Goal: Information Seeking & Learning: Learn about a topic

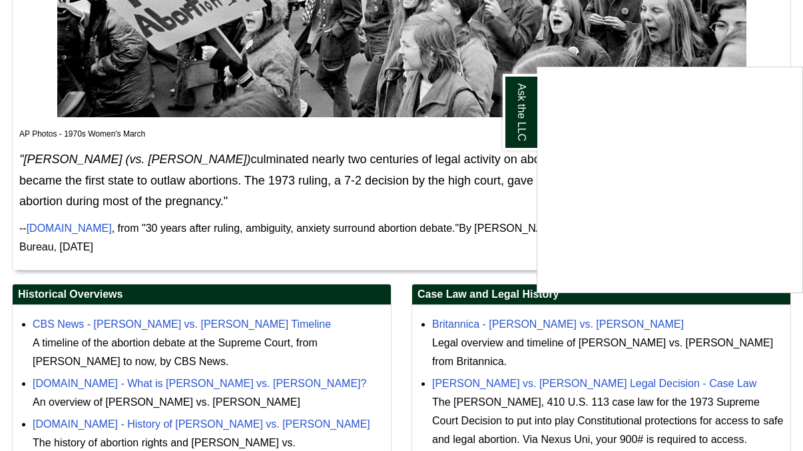
scroll to position [515, 0]
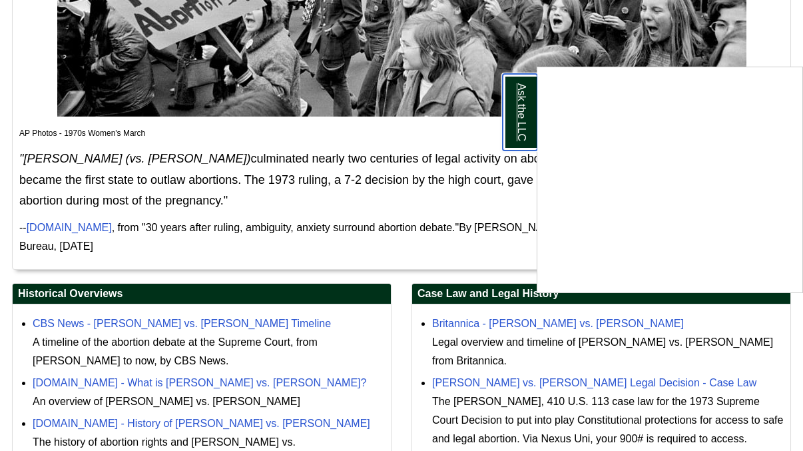
click at [520, 121] on link "Ask the LLC" at bounding box center [520, 112] width 35 height 77
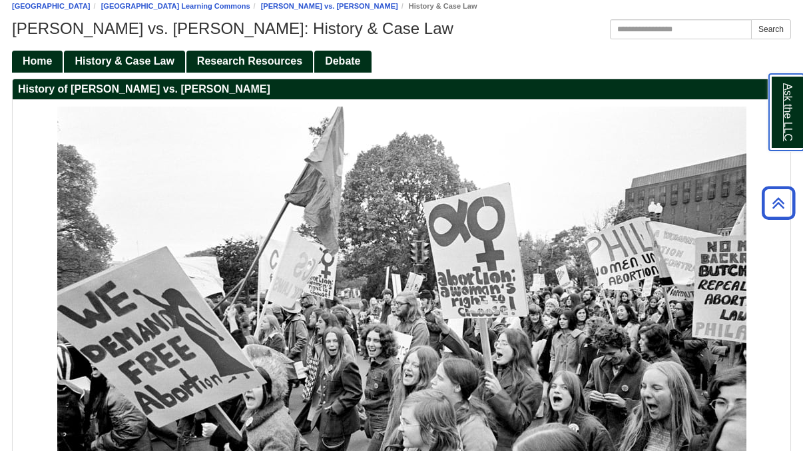
scroll to position [0, 0]
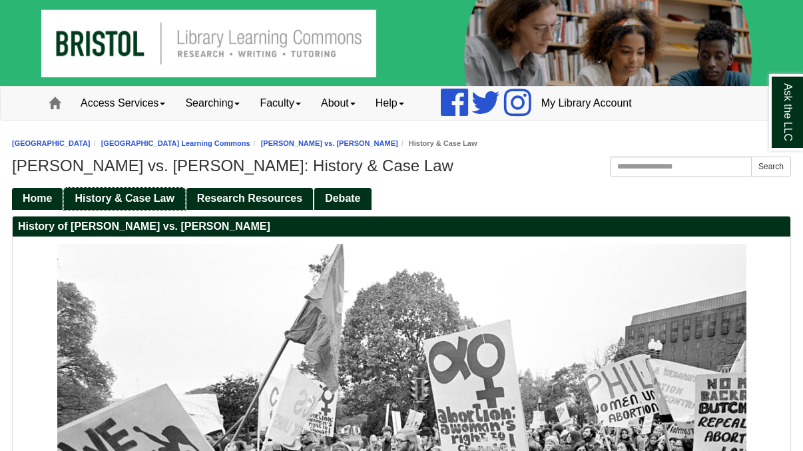
click at [154, 196] on span "History & Case Law" at bounding box center [124, 197] width 99 height 11
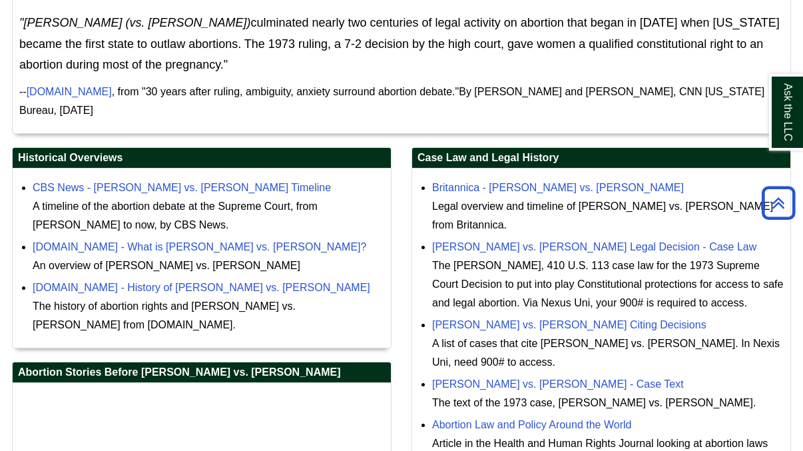
scroll to position [644, 0]
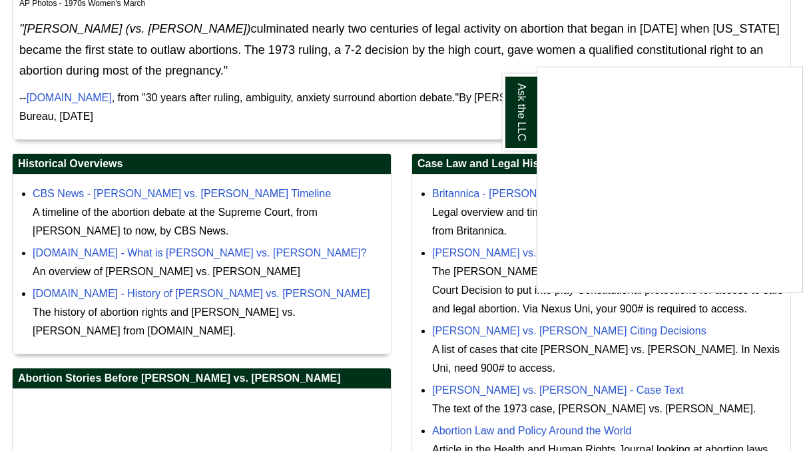
click at [167, 192] on div "Ask the LLC" at bounding box center [401, 225] width 803 height 451
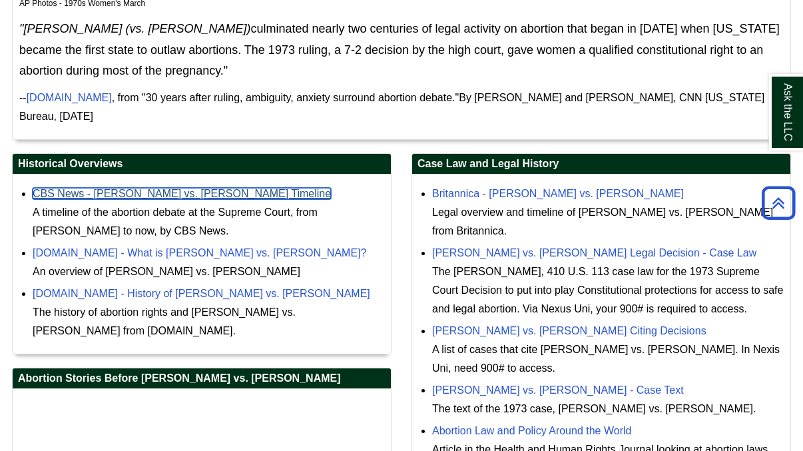
click at [167, 193] on link "CBS News - [PERSON_NAME] vs. [PERSON_NAME] Timeline" at bounding box center [182, 193] width 298 height 11
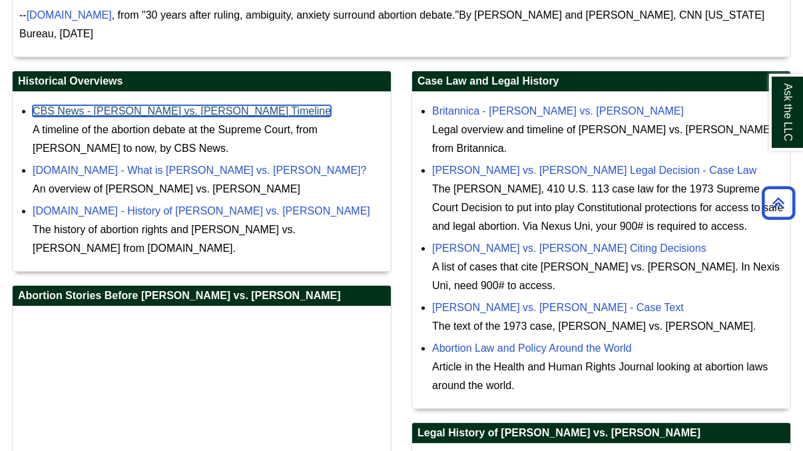
scroll to position [734, 0]
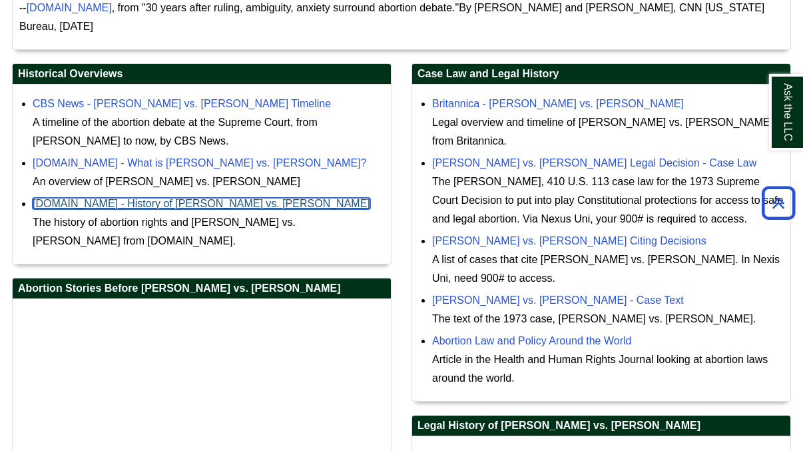
click at [178, 200] on link "[DOMAIN_NAME] - History of [PERSON_NAME] vs. [PERSON_NAME]" at bounding box center [202, 203] width 338 height 11
